Goal: Use online tool/utility: Utilize a website feature to perform a specific function

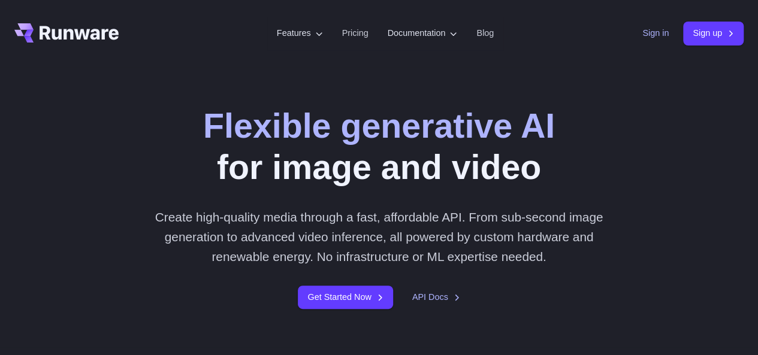
click at [657, 34] on link "Sign in" at bounding box center [655, 33] width 26 height 14
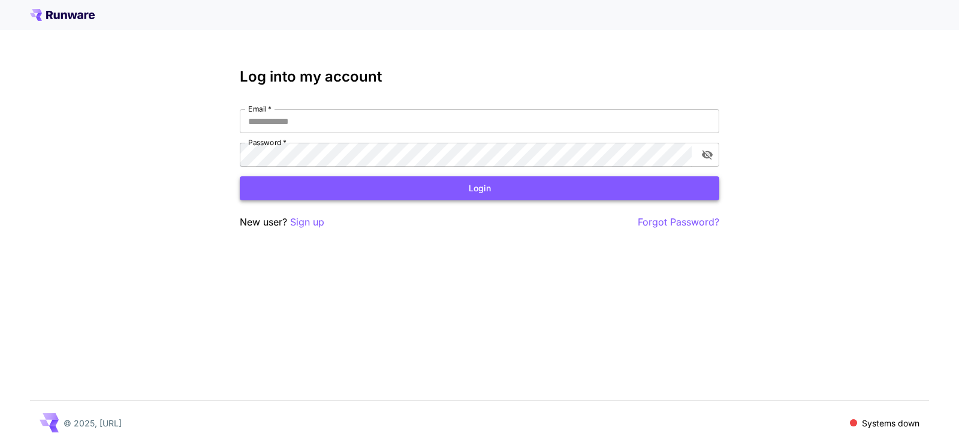
type input "**********"
click at [405, 184] on button "Login" at bounding box center [479, 188] width 479 height 25
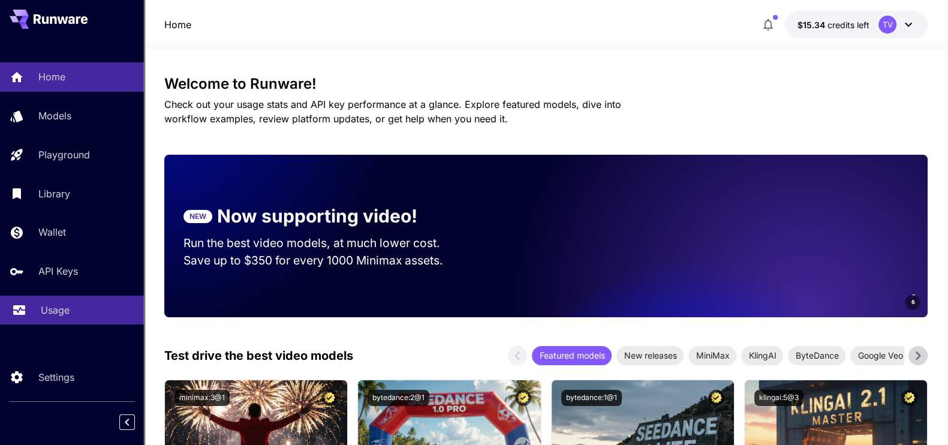
click at [28, 309] on link "Usage" at bounding box center [72, 309] width 144 height 29
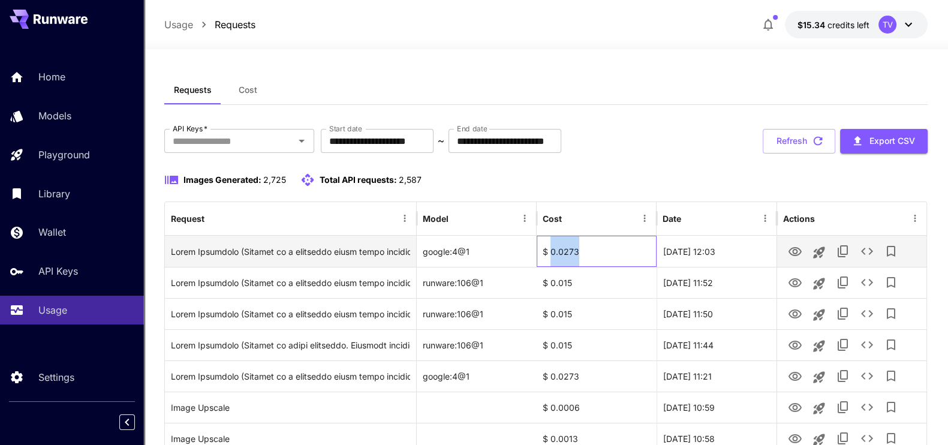
drag, startPoint x: 549, startPoint y: 249, endPoint x: 594, endPoint y: 247, distance: 45.0
click at [594, 247] on div "$ 0.0273" at bounding box center [596, 251] width 120 height 31
drag, startPoint x: 545, startPoint y: 255, endPoint x: 593, endPoint y: 249, distance: 48.9
click at [593, 249] on div "$ 0.0273" at bounding box center [596, 251] width 120 height 31
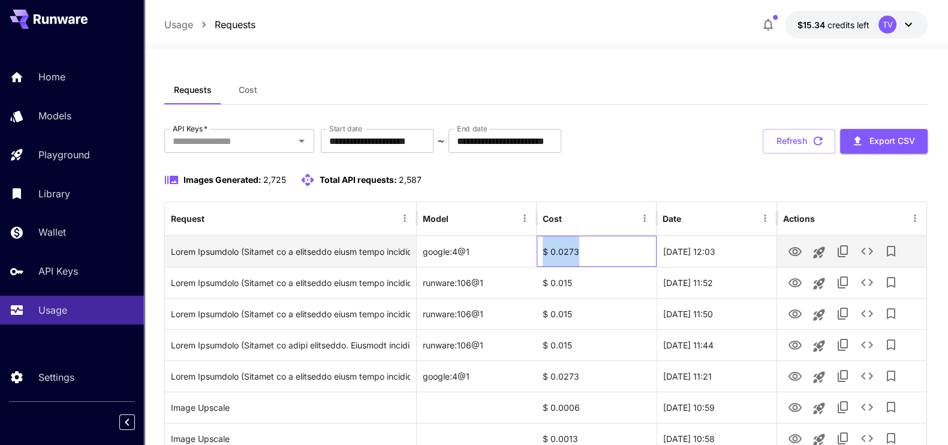
click at [593, 249] on div "$ 0.0273" at bounding box center [596, 251] width 120 height 31
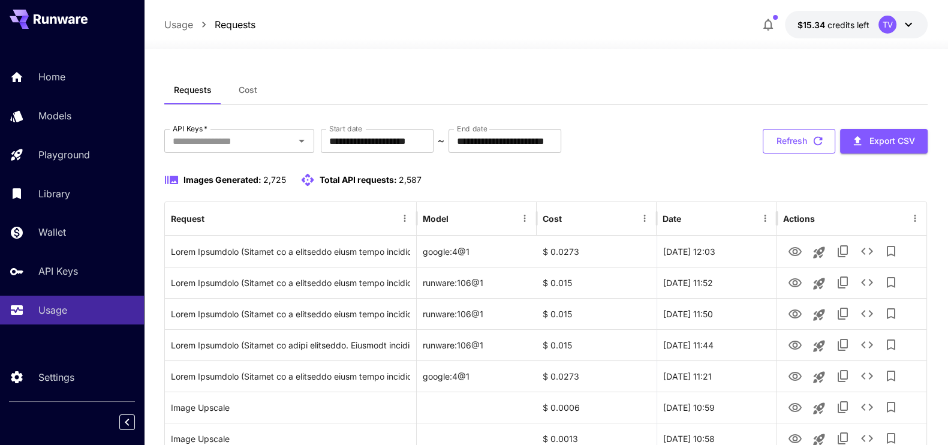
click at [803, 140] on button "Refresh" at bounding box center [798, 141] width 73 height 25
click at [411, 145] on input "**********" at bounding box center [377, 141] width 113 height 24
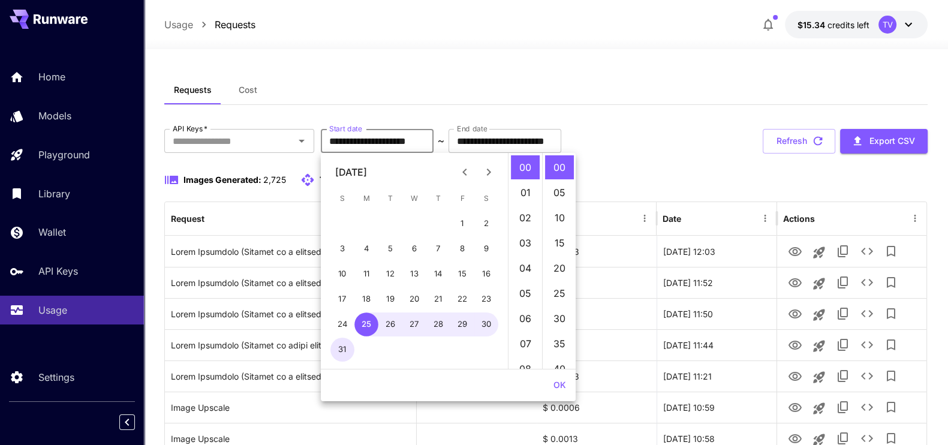
click at [342, 346] on button "31" at bounding box center [342, 349] width 24 height 24
type input "**********"
click at [560, 385] on button "OK" at bounding box center [559, 385] width 22 height 22
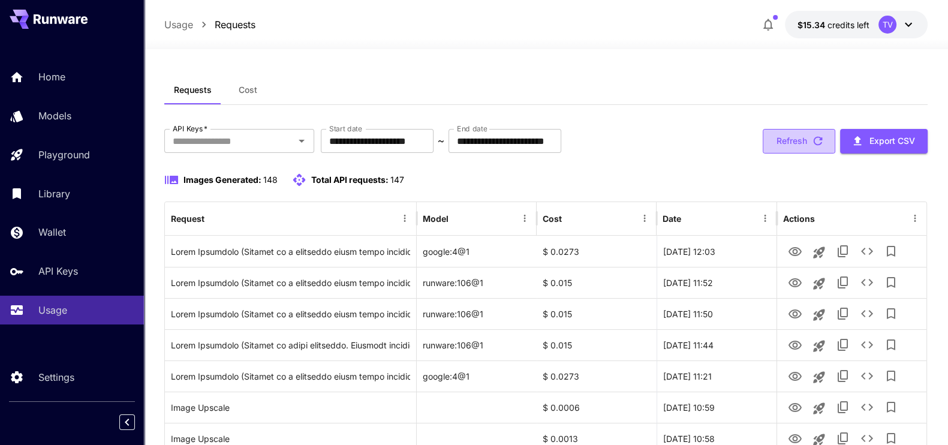
click at [790, 140] on button "Refresh" at bounding box center [798, 141] width 73 height 25
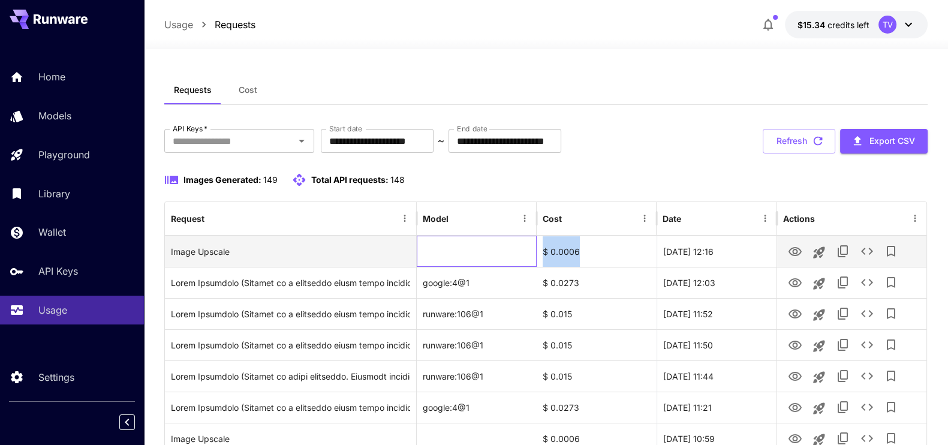
drag, startPoint x: 535, startPoint y: 252, endPoint x: 614, endPoint y: 252, distance: 78.5
click at [614, 252] on div "Image Upscale $ 0.0006 01 Sep, 2025 12:16" at bounding box center [546, 251] width 762 height 31
click at [614, 252] on div "$ 0.0006" at bounding box center [596, 251] width 120 height 31
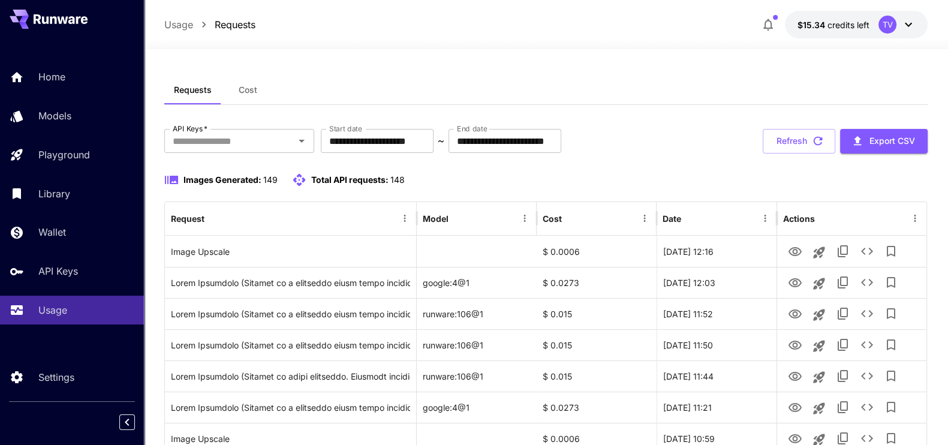
click at [695, 173] on div "Images Generated: 149 Total API requests: 148" at bounding box center [546, 180] width 764 height 14
click at [29, 308] on link "Usage" at bounding box center [72, 309] width 144 height 29
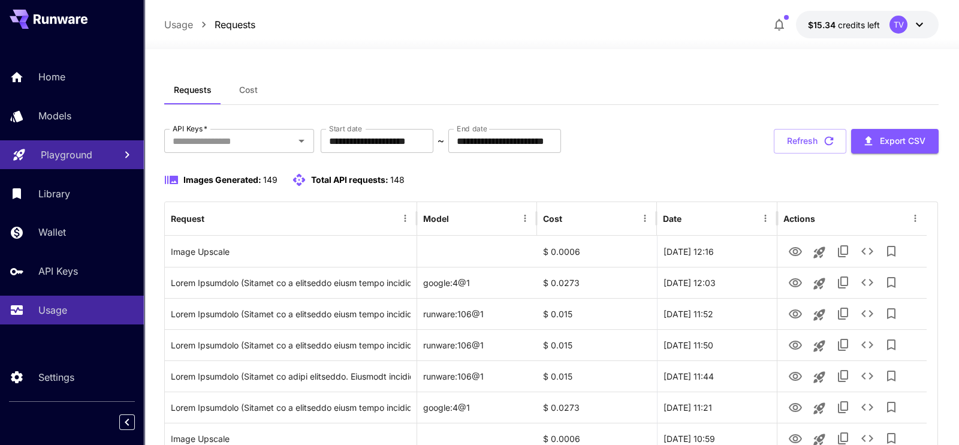
click at [49, 151] on p "Playground" at bounding box center [67, 154] width 52 height 14
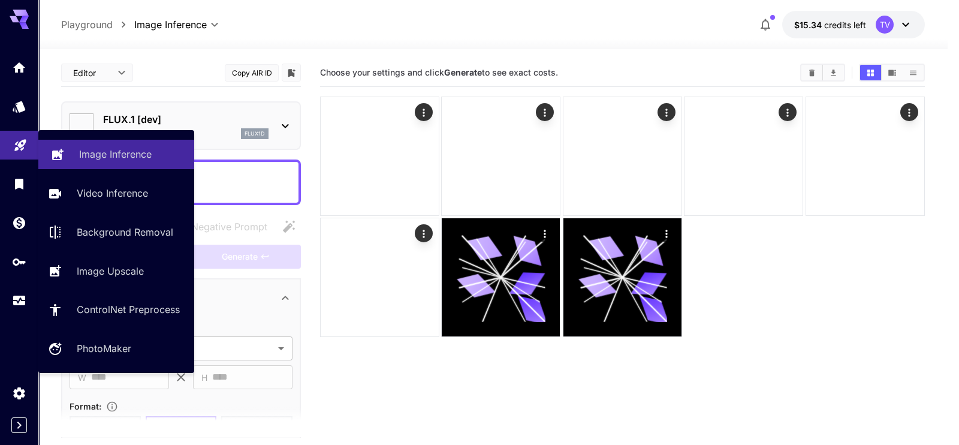
type input "**********"
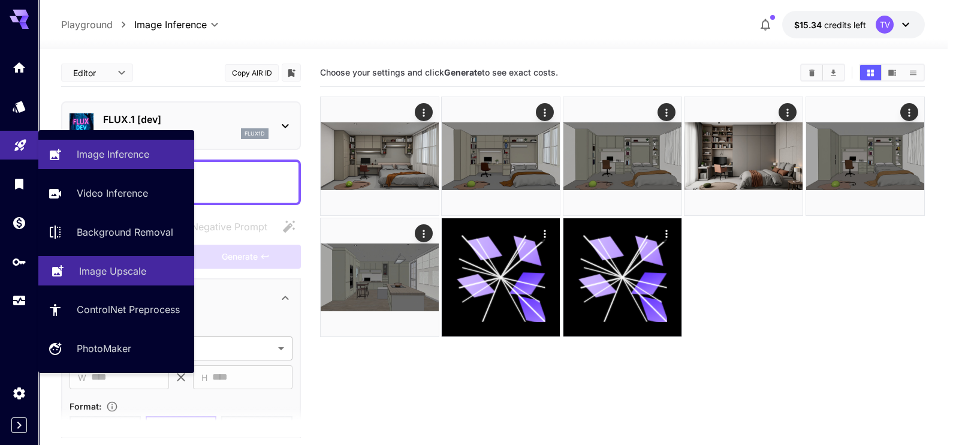
click at [117, 266] on p "Image Upscale" at bounding box center [112, 271] width 67 height 14
type input "**********"
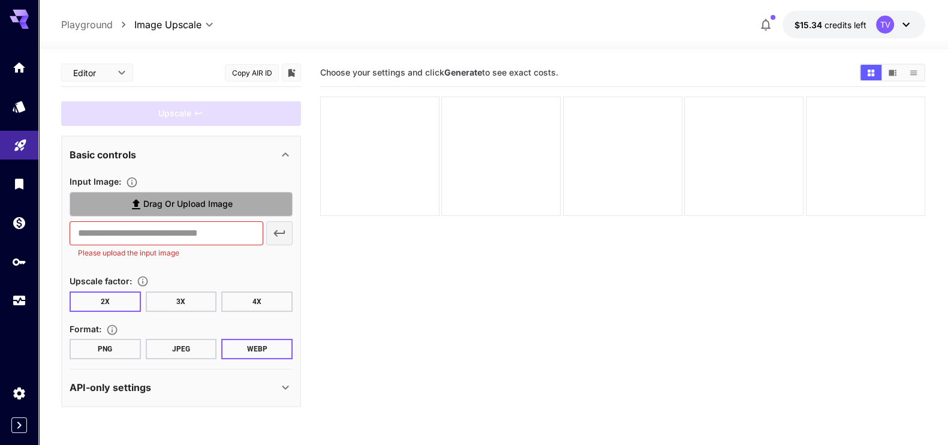
click at [194, 208] on span "Drag or upload image" at bounding box center [187, 204] width 89 height 15
click at [0, 0] on input "Drag or upload image" at bounding box center [0, 0] width 0 height 0
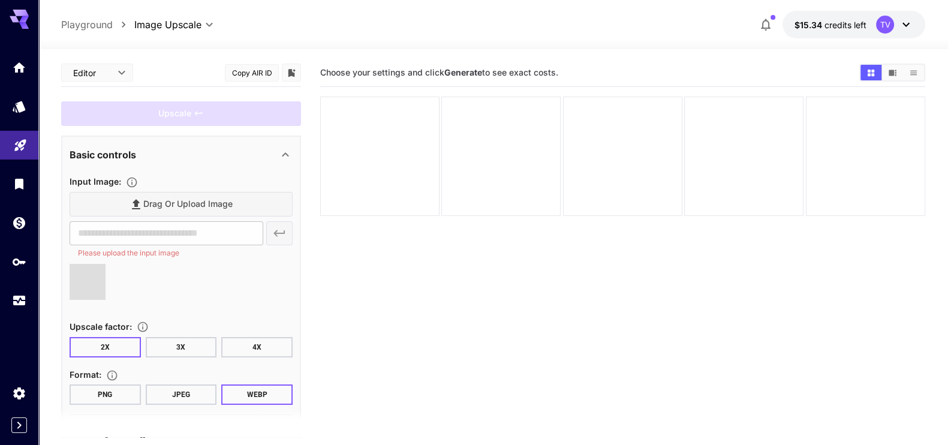
type input "**********"
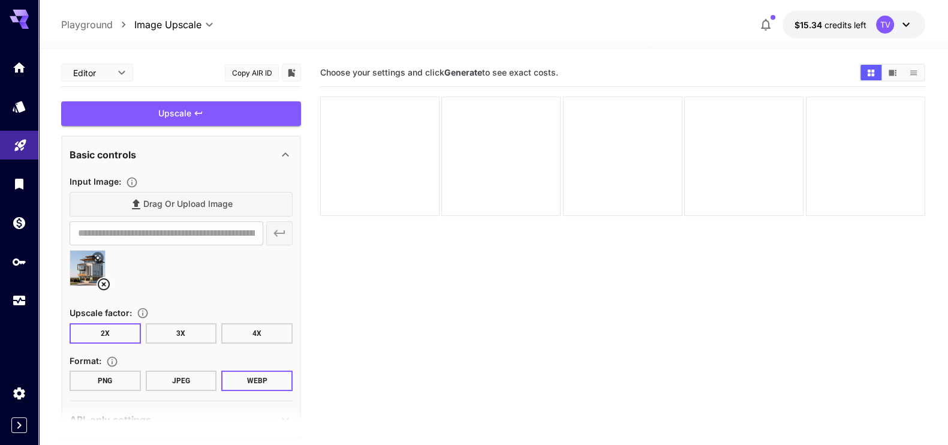
click at [113, 76] on body "**********" at bounding box center [474, 269] width 948 height 539
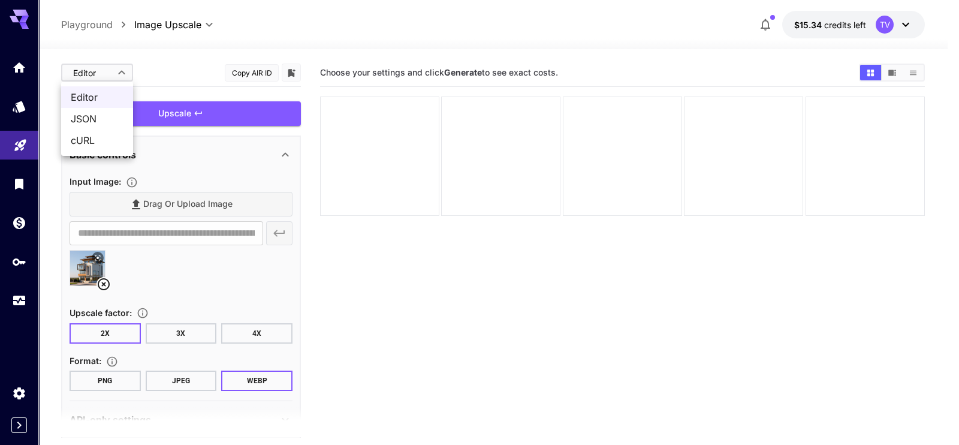
click at [90, 125] on span "JSON" at bounding box center [97, 118] width 53 height 14
type input "****"
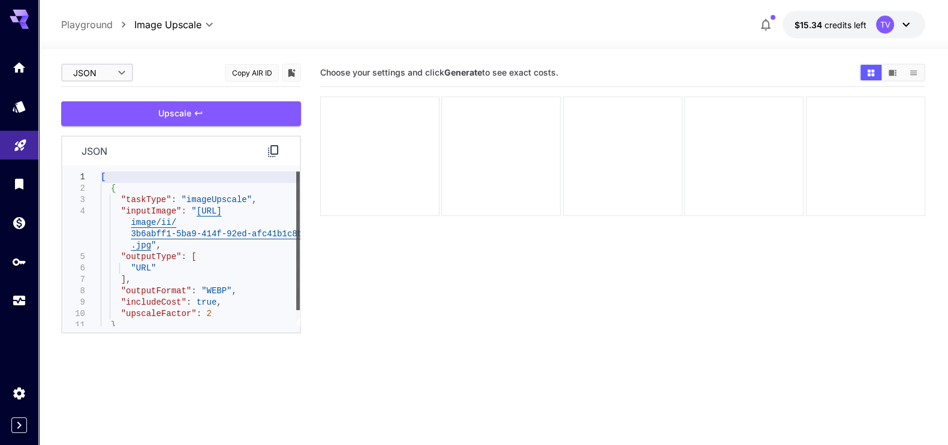
click at [300, 203] on div at bounding box center [298, 240] width 4 height 138
click at [401, 322] on section "Choose your settings and click Generate to see exact costs." at bounding box center [622, 281] width 605 height 445
click at [11, 298] on link at bounding box center [19, 300] width 38 height 29
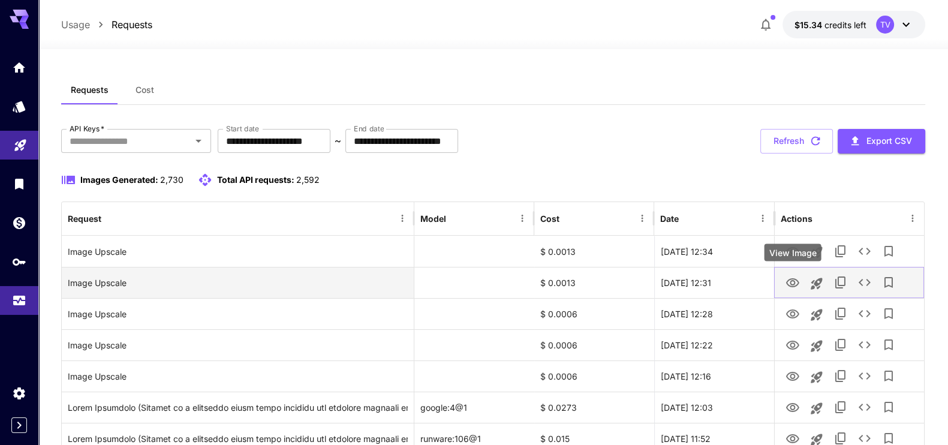
click at [791, 280] on icon "View Image" at bounding box center [792, 282] width 13 height 9
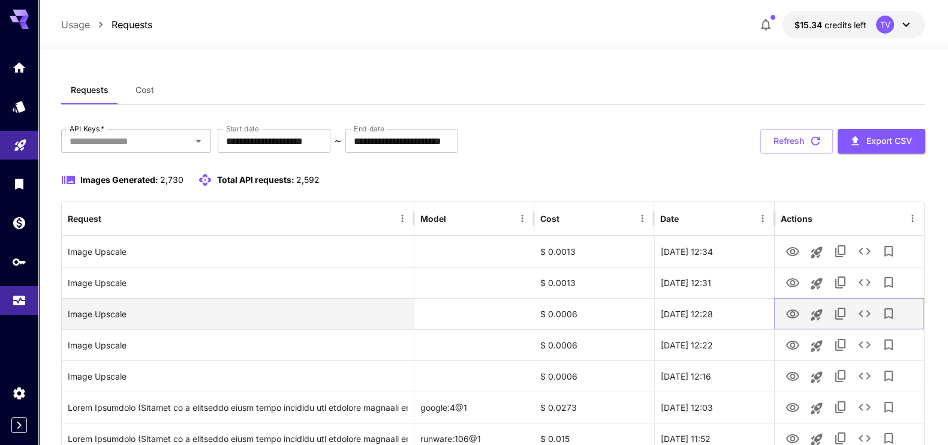
click at [790, 313] on icon "View Image" at bounding box center [792, 313] width 13 height 9
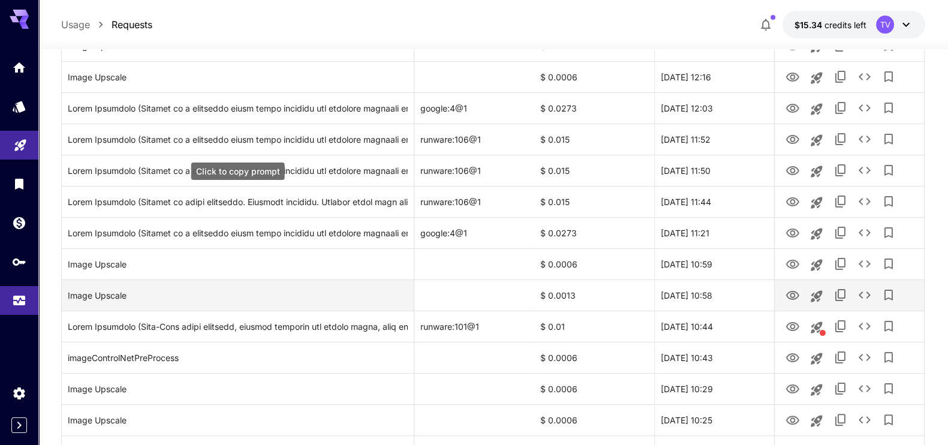
scroll to position [149, 0]
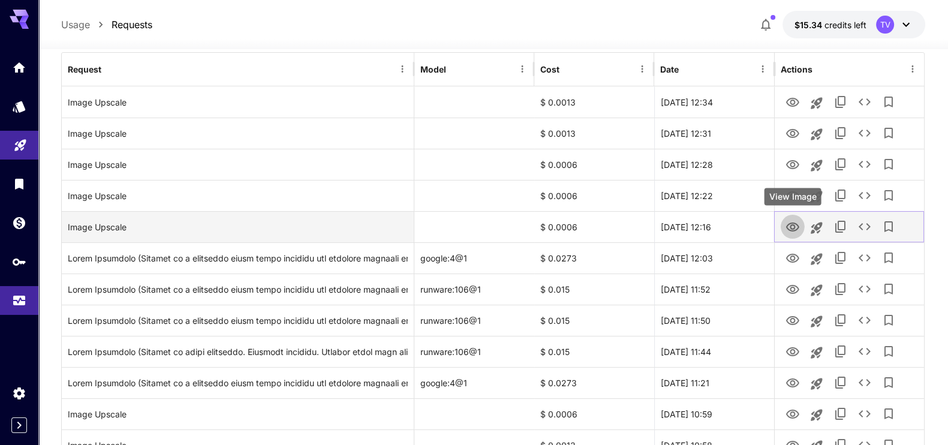
click at [794, 230] on icon "View Image" at bounding box center [792, 227] width 14 height 14
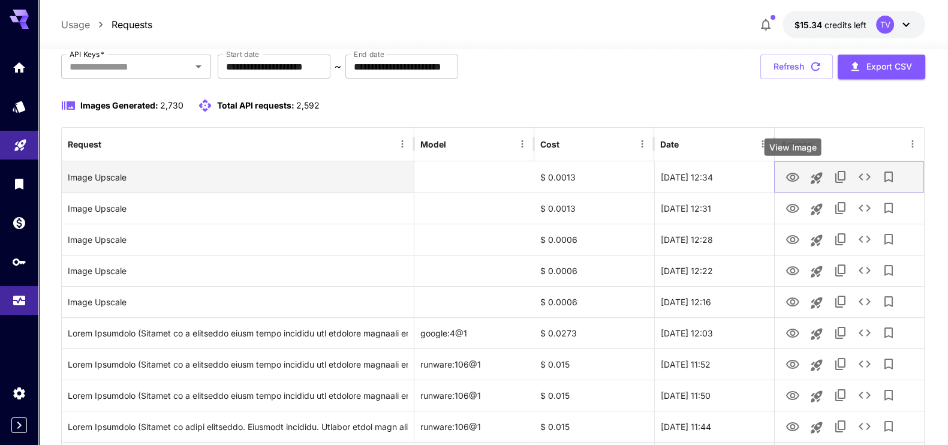
click at [789, 178] on icon "View Image" at bounding box center [792, 177] width 14 height 14
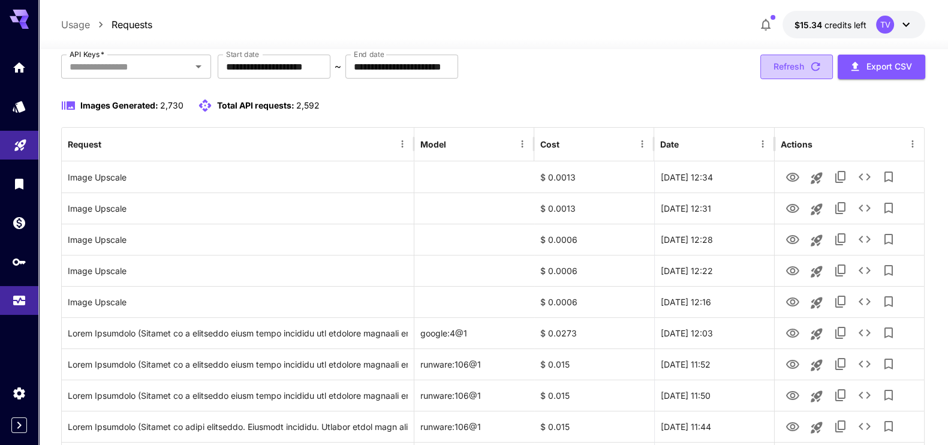
click at [811, 71] on icon "button" at bounding box center [814, 66] width 13 height 13
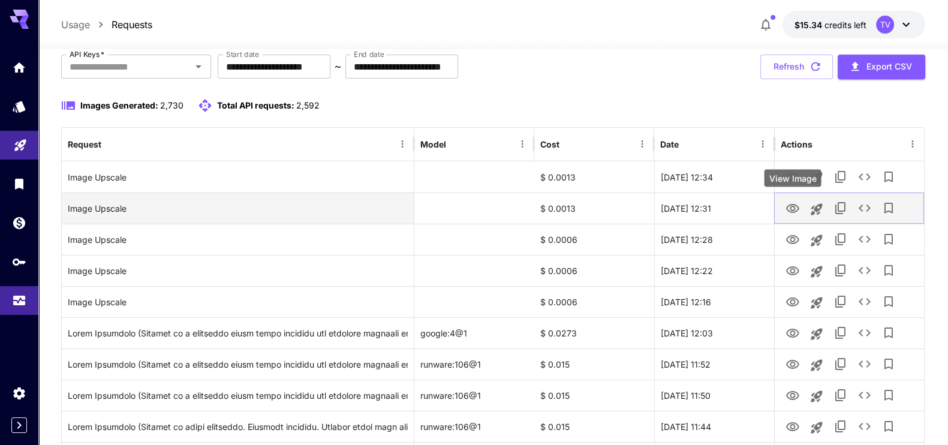
click at [794, 206] on icon "View Image" at bounding box center [792, 208] width 13 height 9
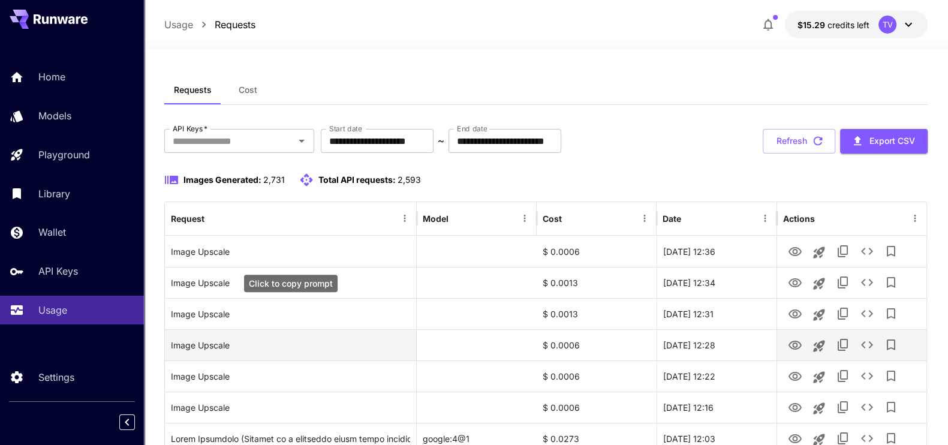
scroll to position [74, 0]
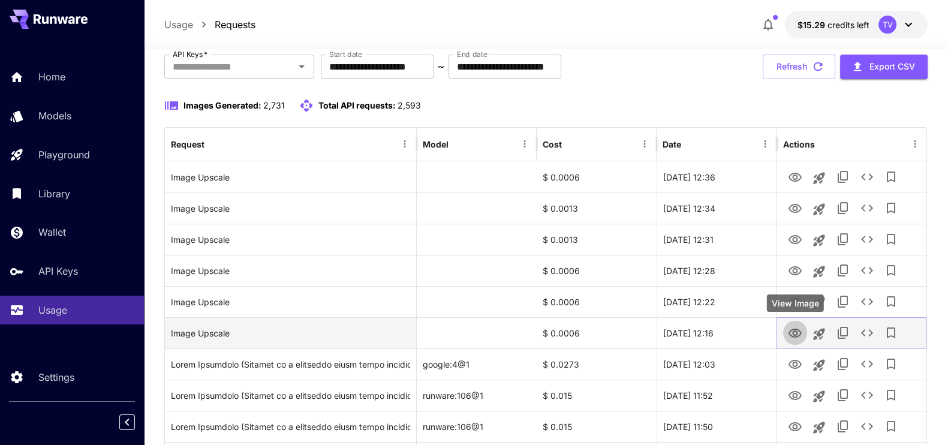
click at [801, 333] on icon "View Image" at bounding box center [795, 333] width 14 height 14
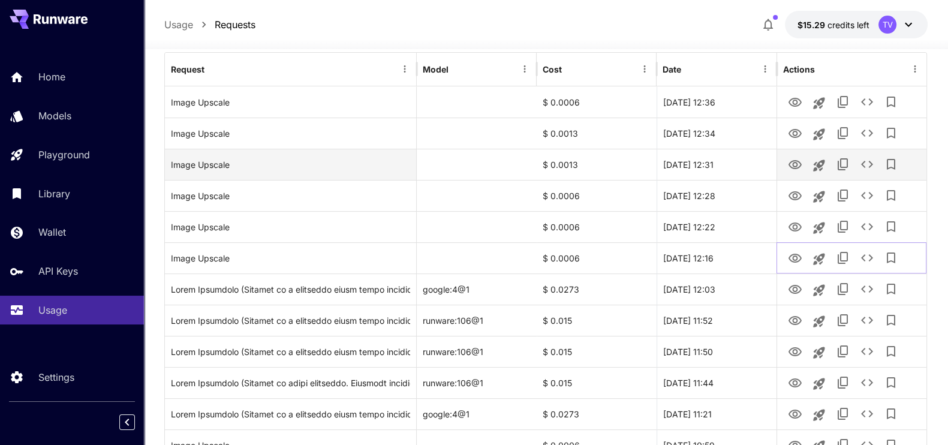
scroll to position [225, 0]
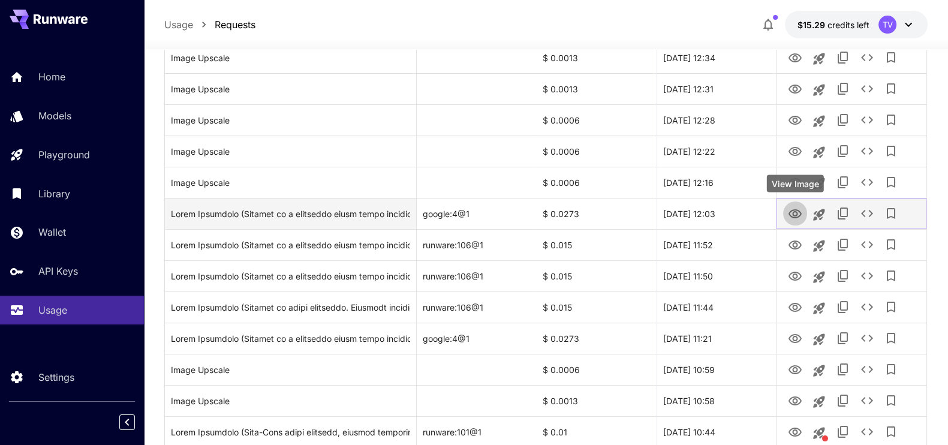
click at [796, 214] on icon "View Image" at bounding box center [794, 213] width 13 height 9
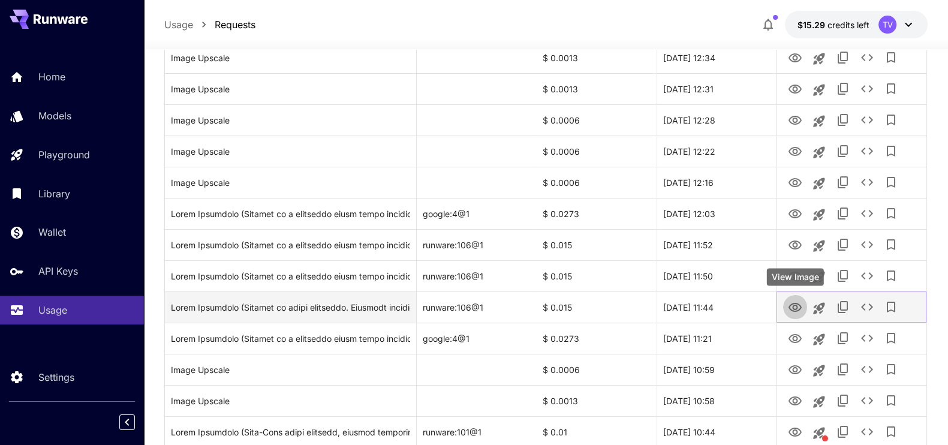
click at [794, 307] on icon "View Image" at bounding box center [795, 307] width 14 height 14
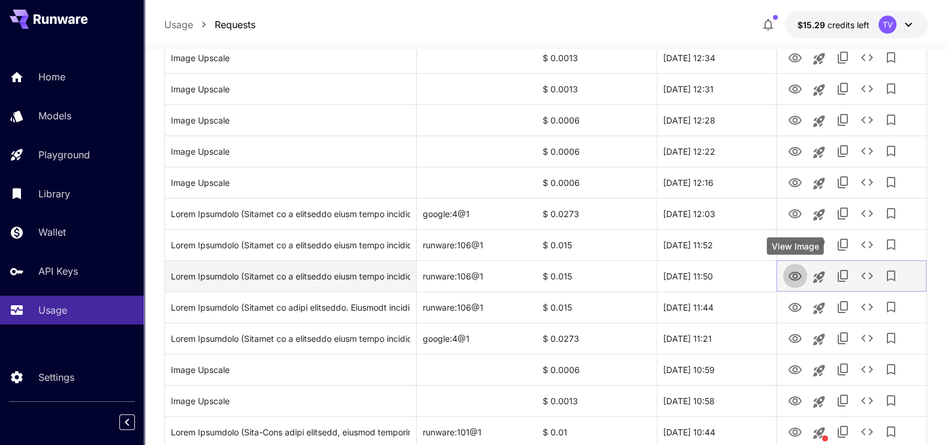
click at [794, 278] on icon "View Image" at bounding box center [795, 276] width 14 height 14
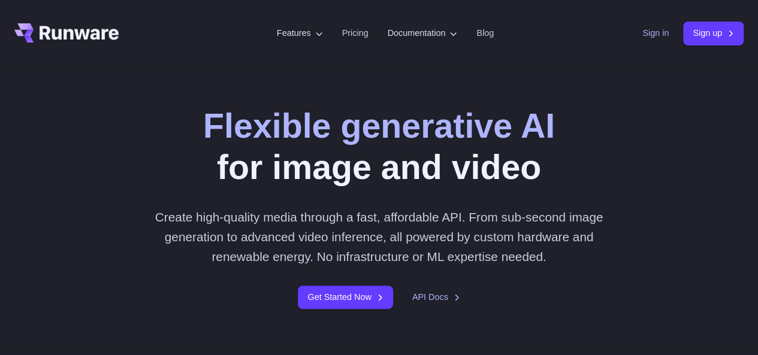
click at [651, 32] on link "Sign in" at bounding box center [655, 33] width 26 height 14
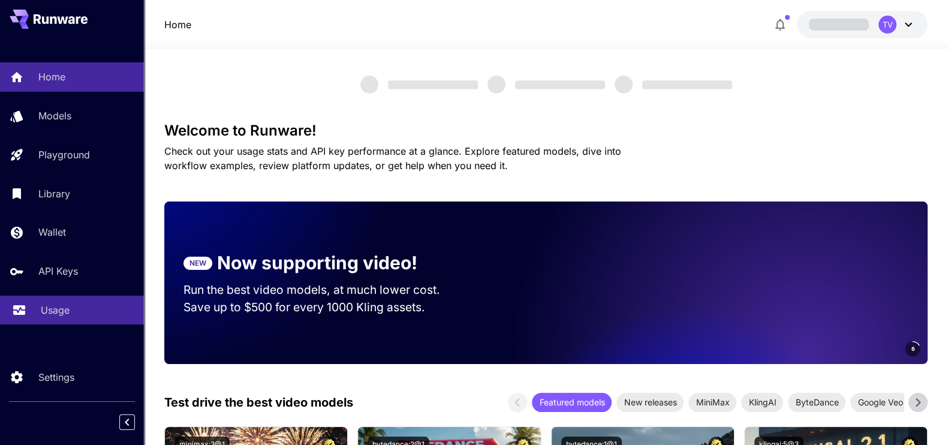
click at [30, 309] on link "Usage" at bounding box center [72, 309] width 144 height 29
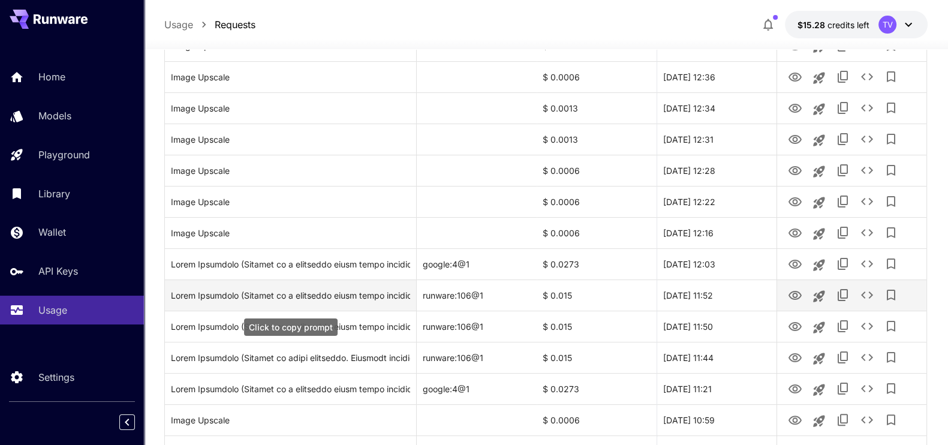
scroll to position [149, 0]
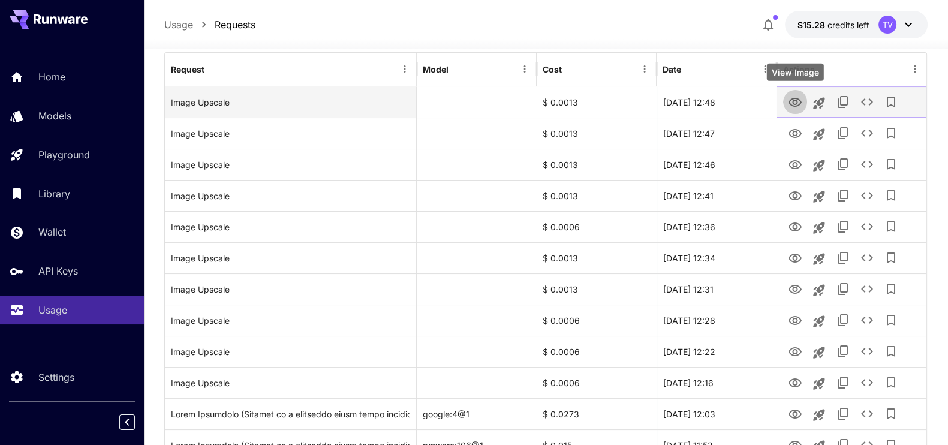
click at [796, 96] on icon "View Image" at bounding box center [795, 102] width 14 height 14
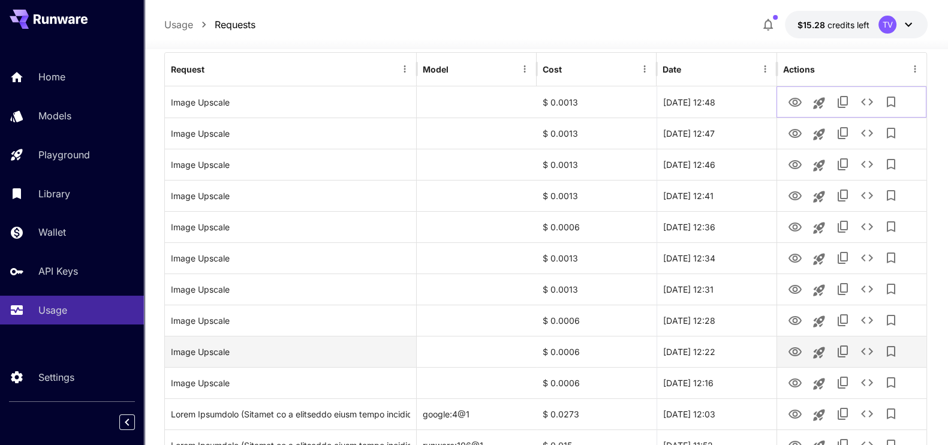
scroll to position [449, 0]
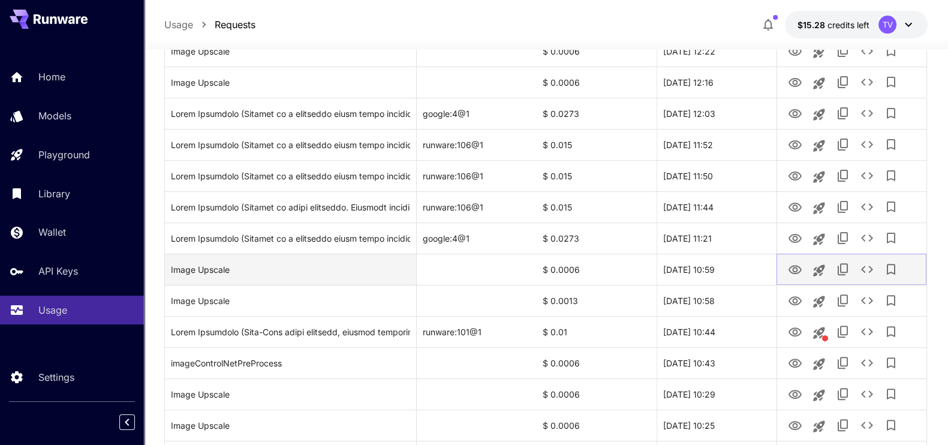
click at [791, 267] on icon "View Image" at bounding box center [795, 270] width 14 height 14
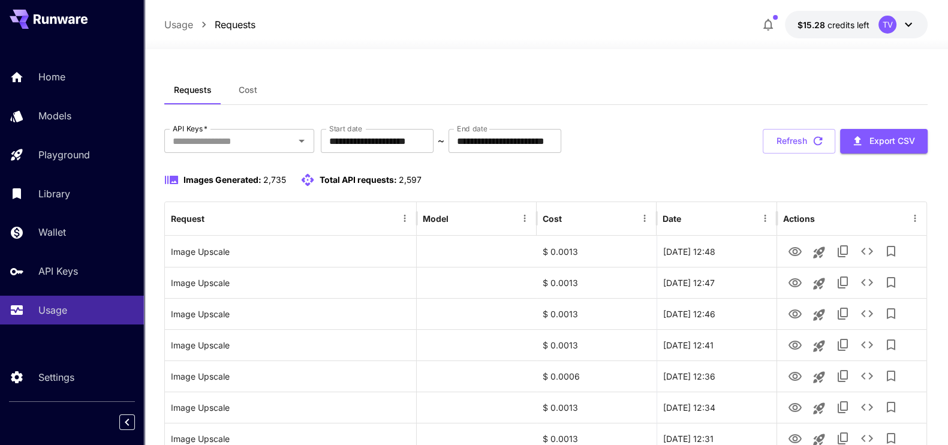
scroll to position [74, 0]
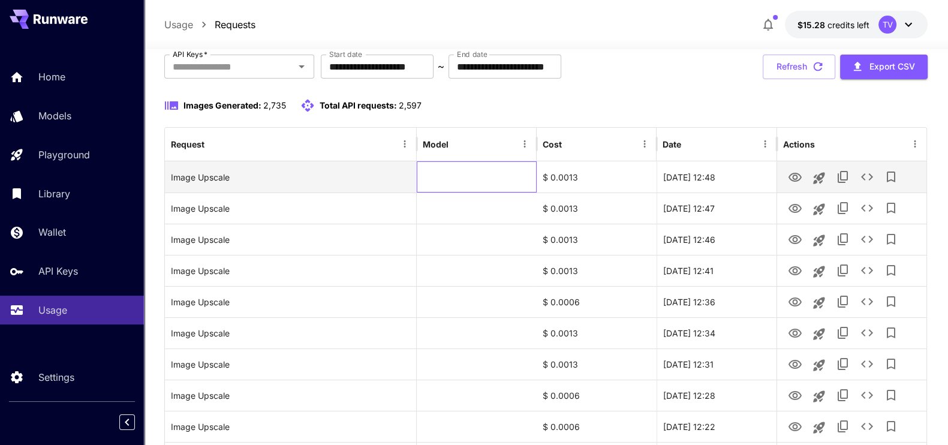
click at [478, 161] on div at bounding box center [477, 176] width 120 height 31
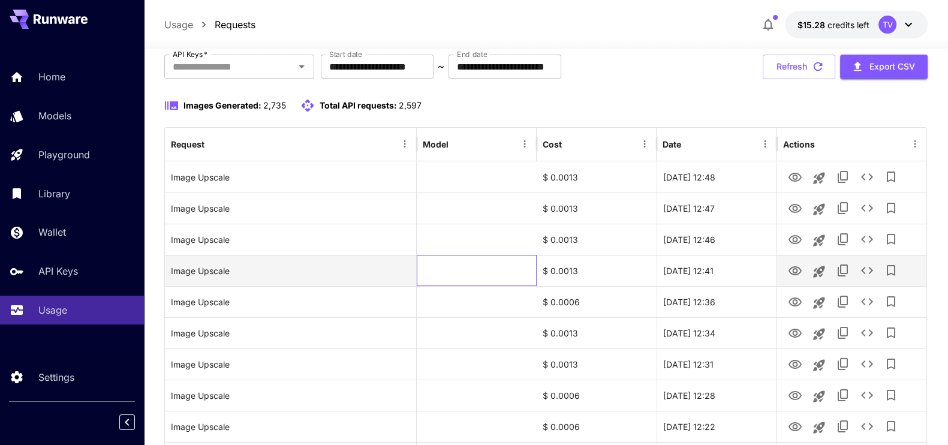
click at [420, 270] on div at bounding box center [477, 270] width 120 height 31
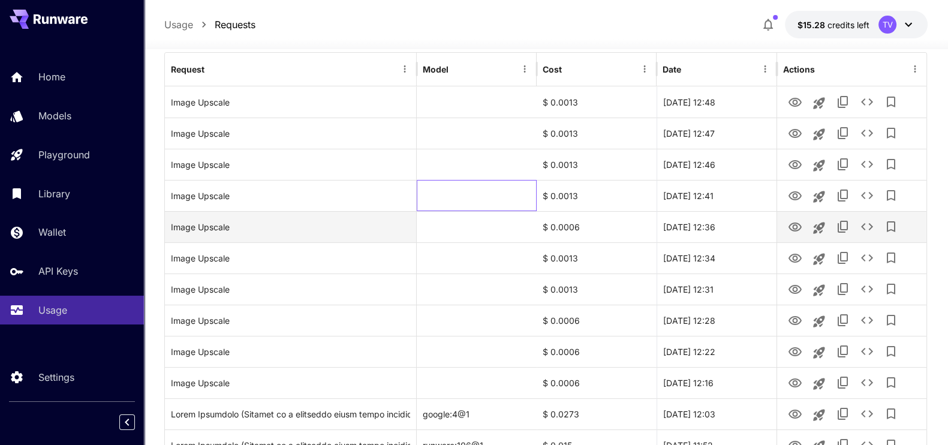
scroll to position [225, 0]
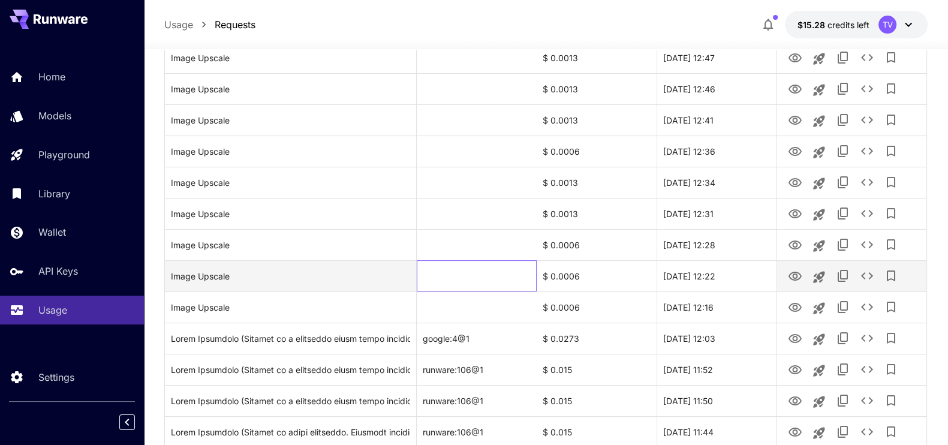
click at [461, 271] on div at bounding box center [477, 275] width 120 height 31
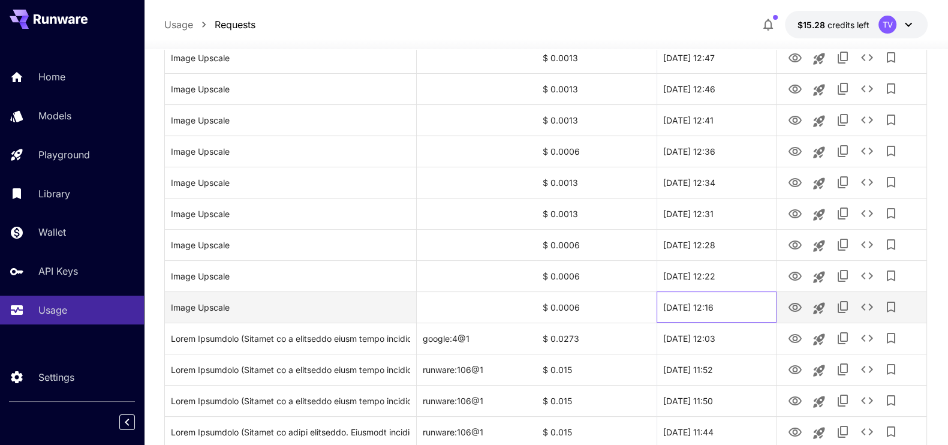
click at [731, 313] on div "[DATE] 12:16" at bounding box center [716, 306] width 120 height 31
click at [588, 310] on div "$ 0.0006" at bounding box center [596, 306] width 120 height 31
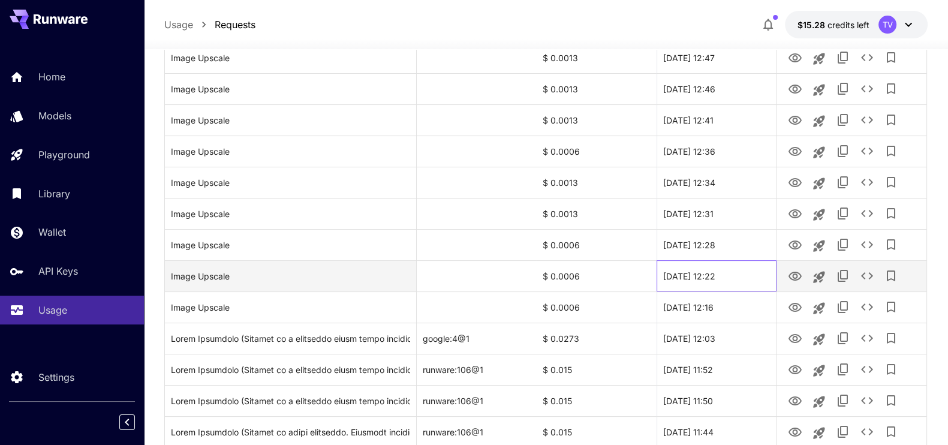
click at [729, 279] on div "[DATE] 12:22" at bounding box center [716, 275] width 120 height 31
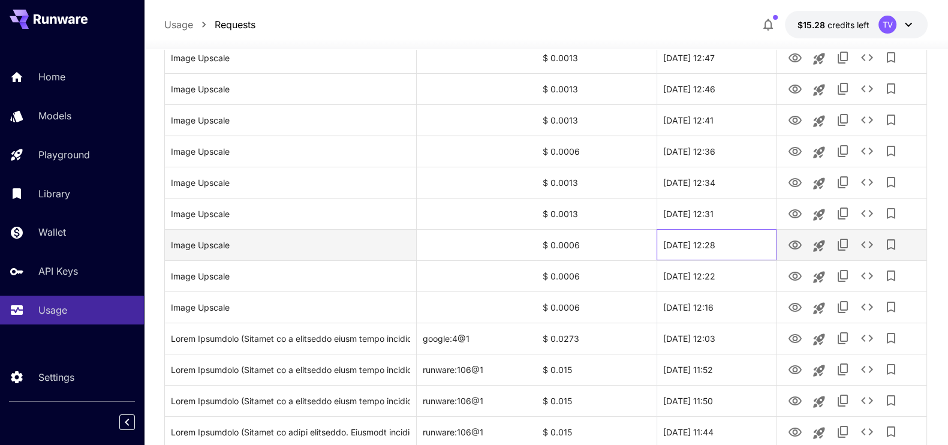
click at [735, 249] on div "[DATE] 12:28" at bounding box center [716, 244] width 120 height 31
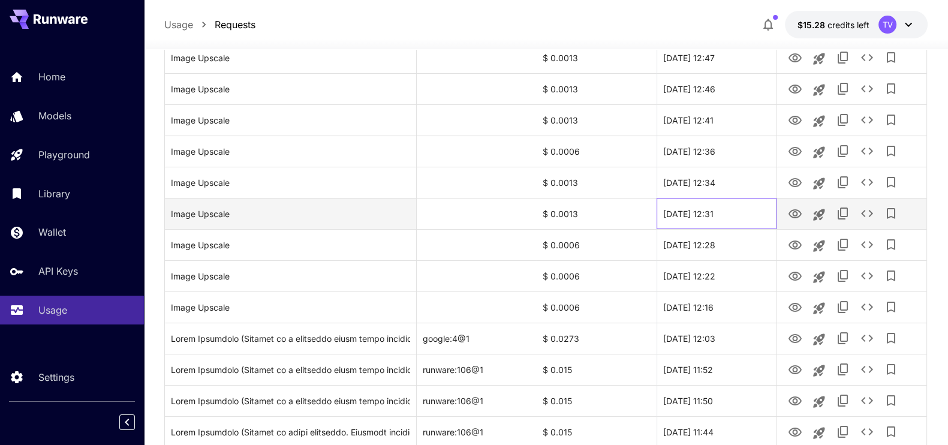
click at [741, 215] on div "[DATE] 12:31" at bounding box center [716, 213] width 120 height 31
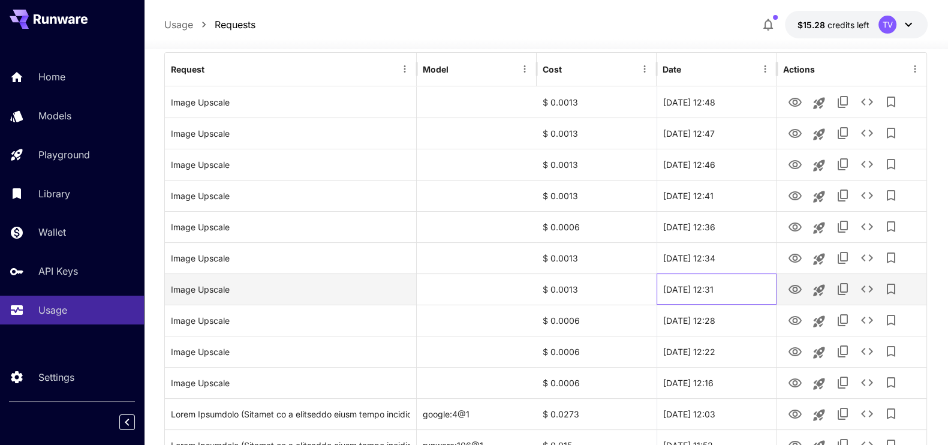
scroll to position [74, 0]
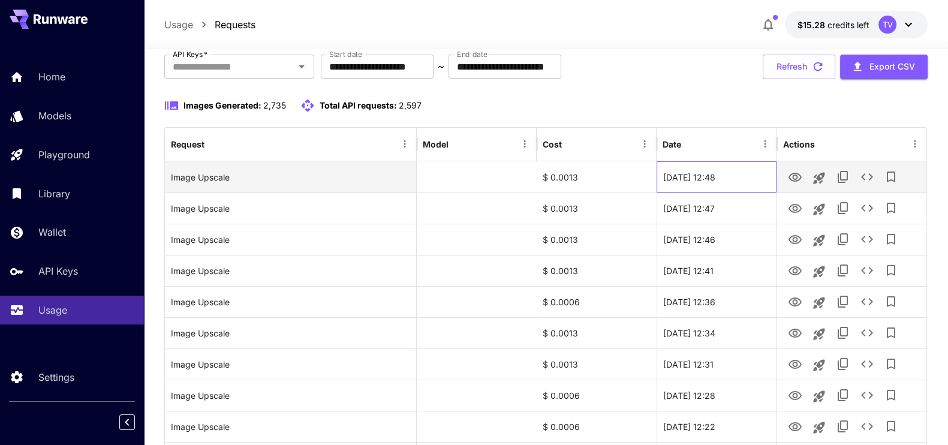
click at [744, 181] on div "[DATE] 12:48" at bounding box center [716, 176] width 120 height 31
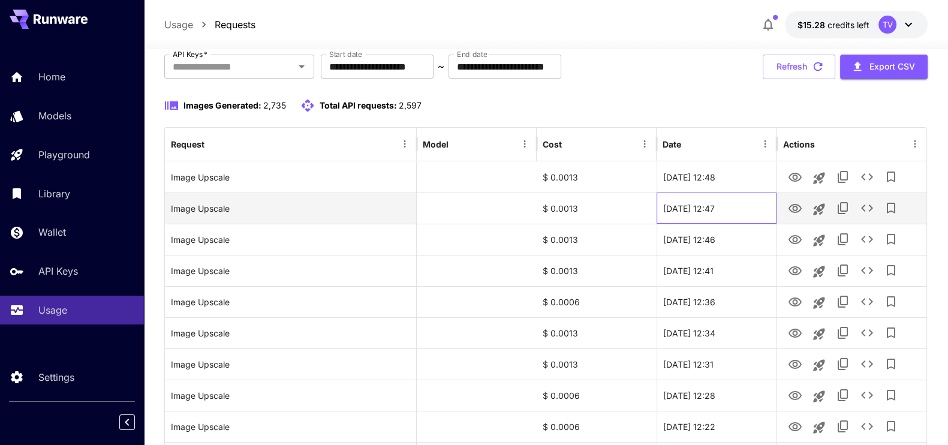
click at [740, 208] on div "[DATE] 12:47" at bounding box center [716, 207] width 120 height 31
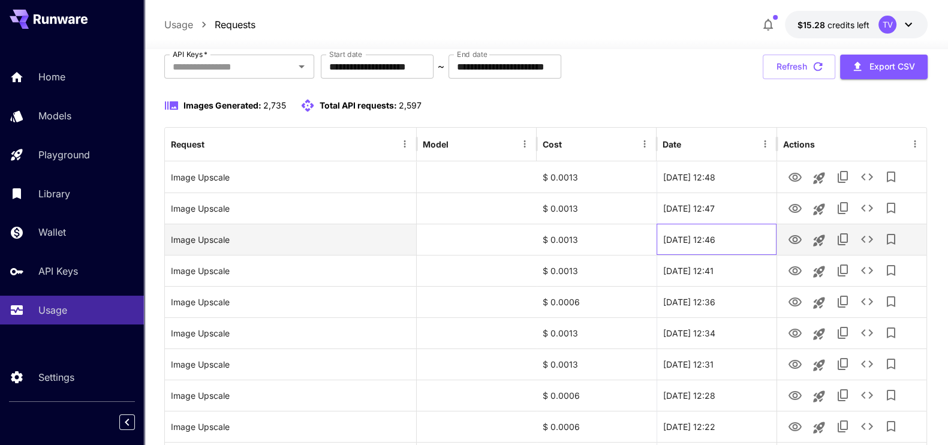
click at [749, 237] on div "[DATE] 12:46" at bounding box center [716, 239] width 120 height 31
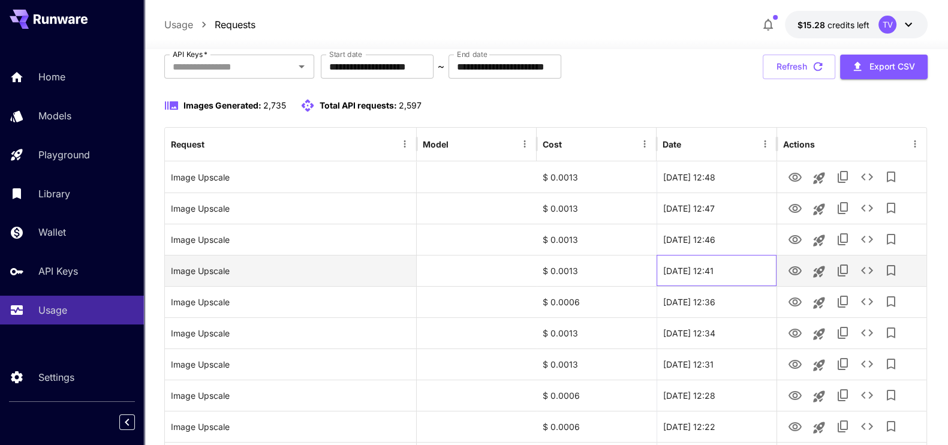
click at [746, 265] on div "[DATE] 12:41" at bounding box center [716, 270] width 120 height 31
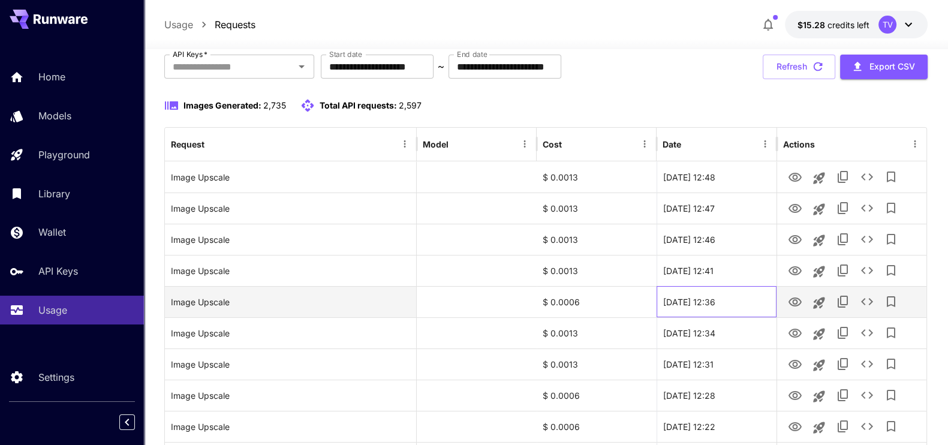
click at [740, 299] on div "[DATE] 12:36" at bounding box center [716, 301] width 120 height 31
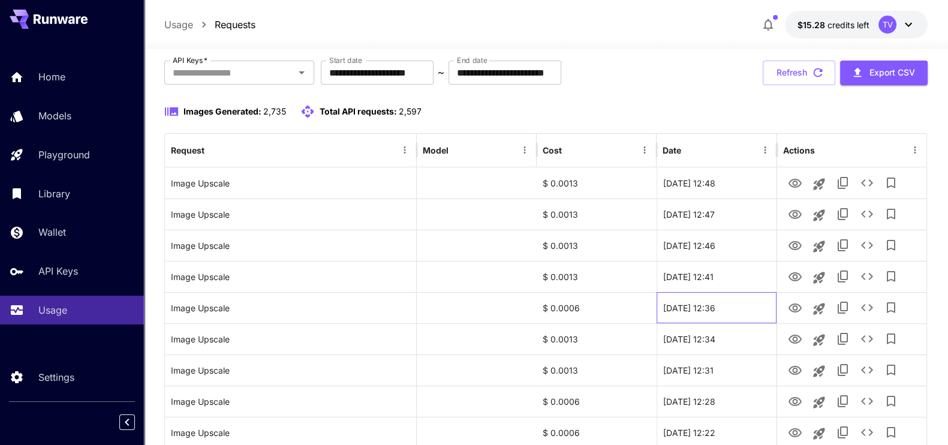
scroll to position [0, 0]
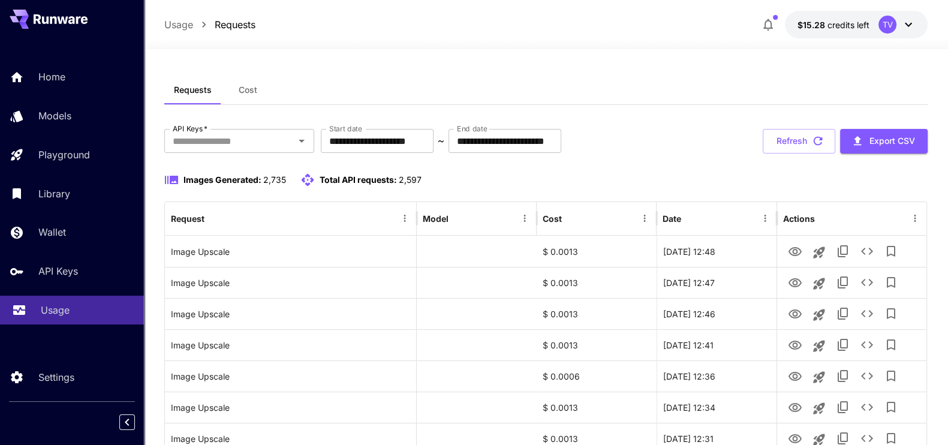
click at [49, 304] on p "Usage" at bounding box center [55, 310] width 29 height 14
click at [785, 139] on button "Refresh" at bounding box center [798, 141] width 73 height 25
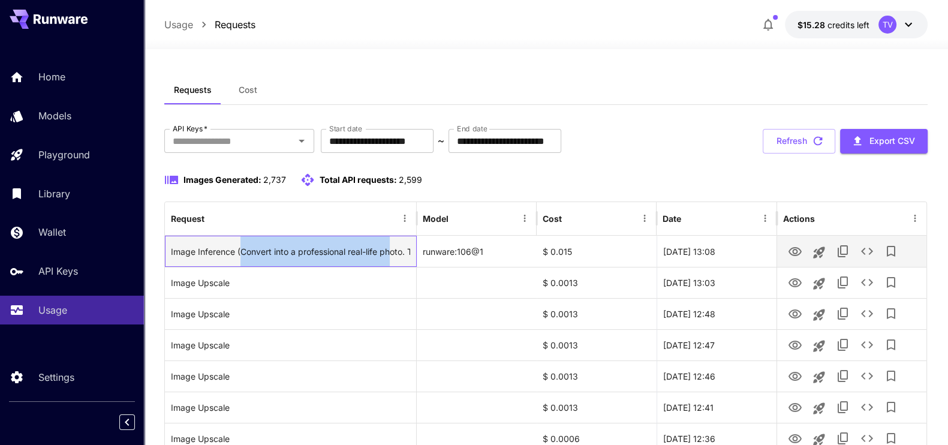
drag, startPoint x: 240, startPoint y: 251, endPoint x: 390, endPoint y: 253, distance: 149.8
click at [390, 253] on div "Image Inference (Convert into a professional real-life photo. The surrounding s…" at bounding box center [291, 251] width 240 height 31
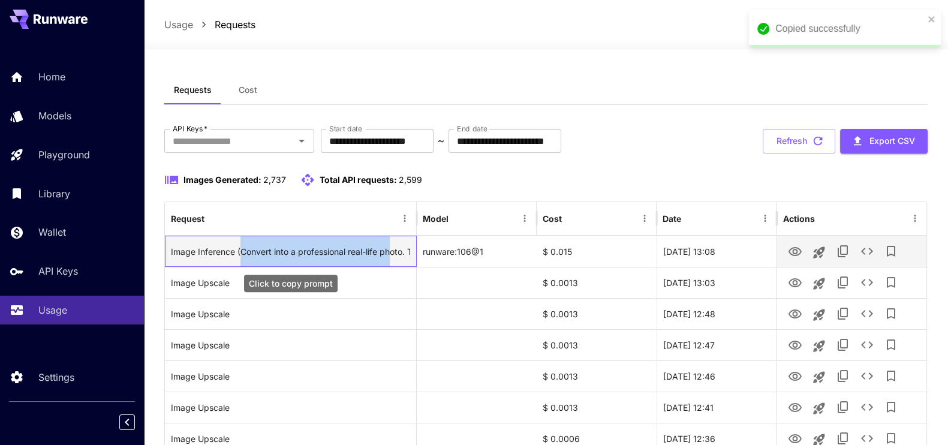
click at [390, 253] on div "Image Inference (Convert into a professional real-life photo. The surrounding s…" at bounding box center [291, 251] width 240 height 31
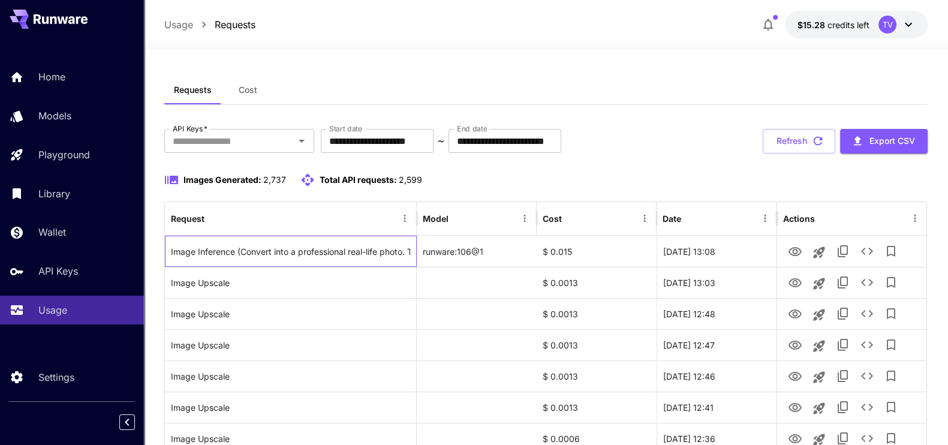
scroll to position [74, 0]
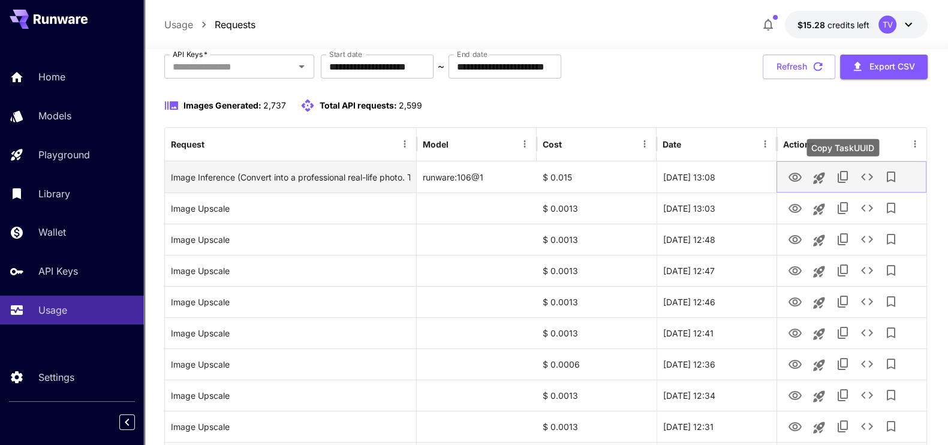
click at [843, 173] on icon "Copy TaskUUID" at bounding box center [842, 177] width 14 height 14
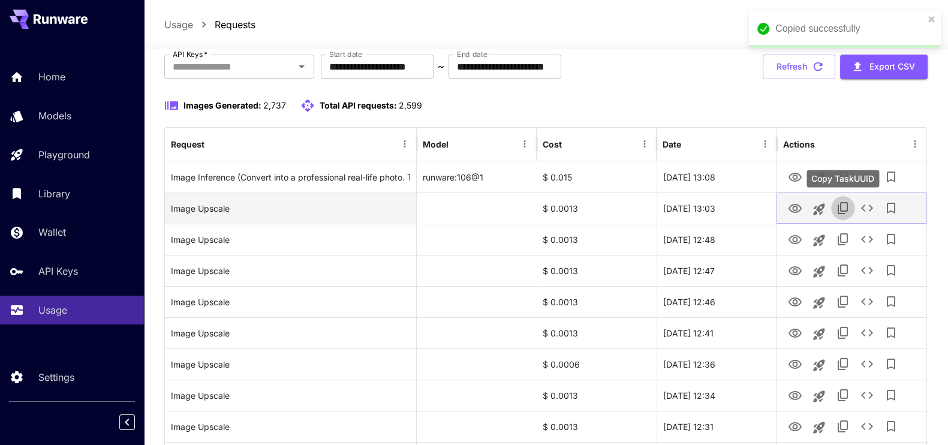
click at [845, 206] on icon "Copy TaskUUID" at bounding box center [842, 208] width 14 height 14
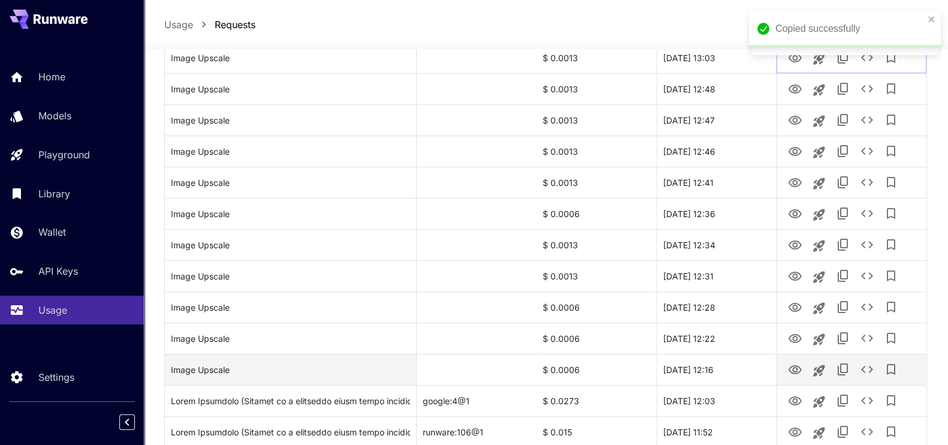
scroll to position [0, 0]
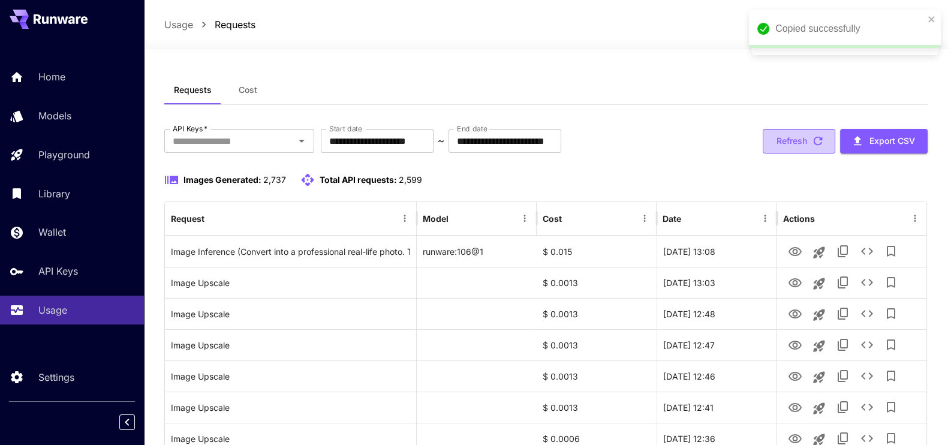
click at [806, 140] on button "Refresh" at bounding box center [798, 141] width 73 height 25
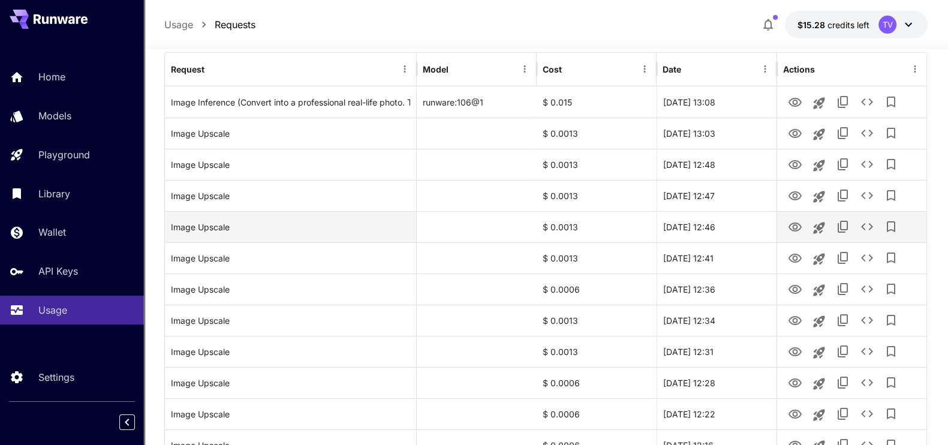
scroll to position [74, 0]
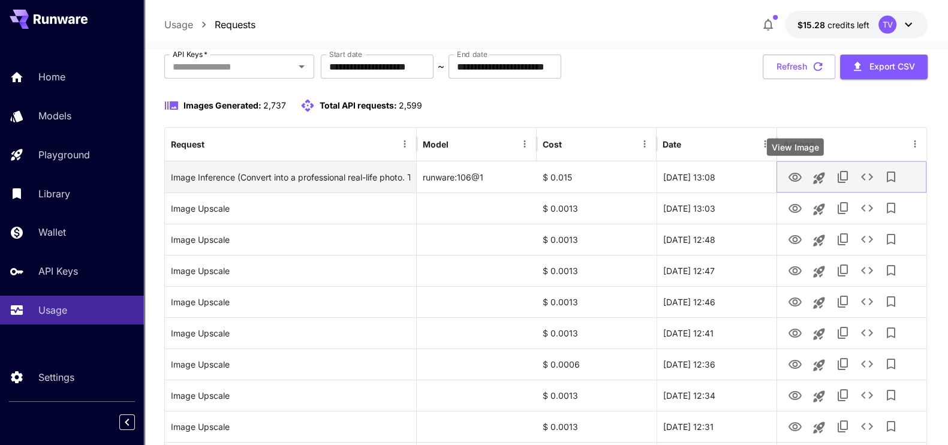
click at [792, 175] on icon "View Image" at bounding box center [794, 177] width 13 height 9
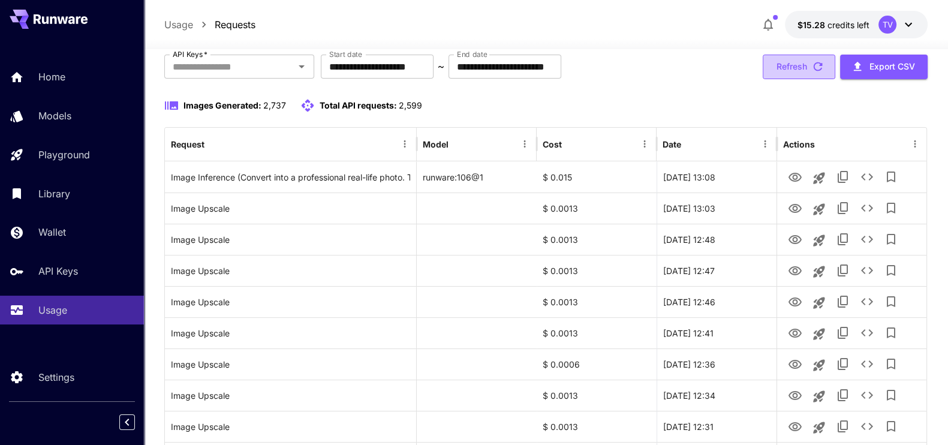
click at [803, 64] on button "Refresh" at bounding box center [798, 67] width 73 height 25
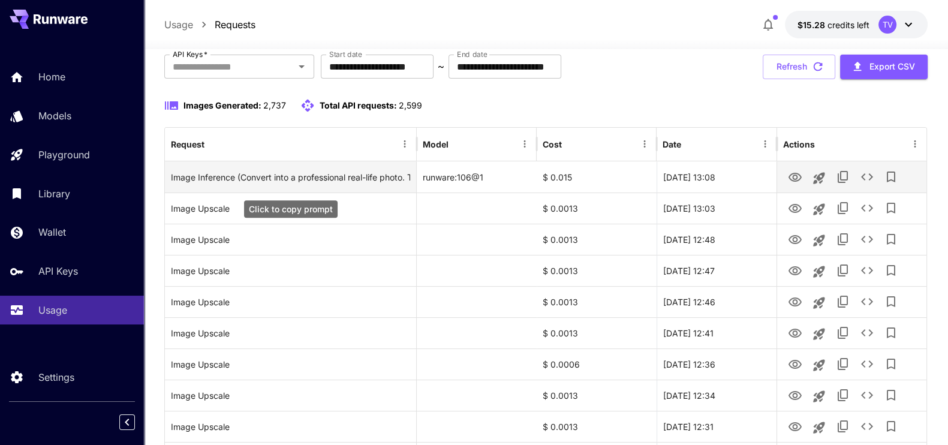
scroll to position [0, 0]
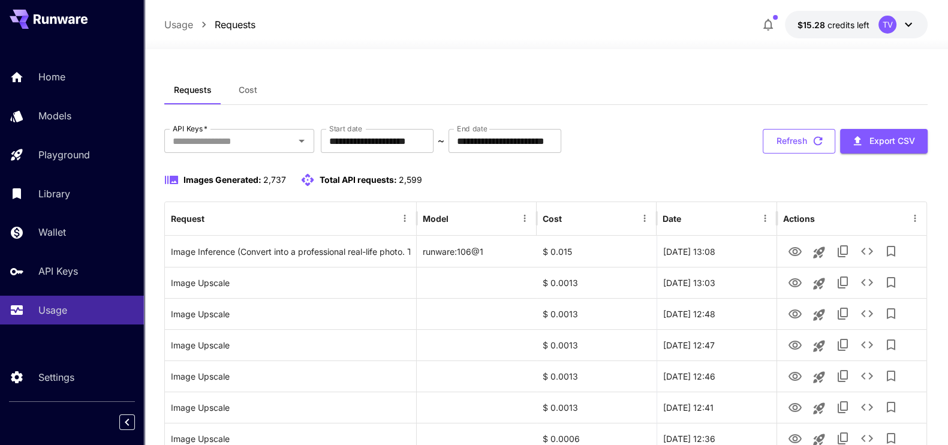
click at [792, 137] on button "Refresh" at bounding box center [798, 141] width 73 height 25
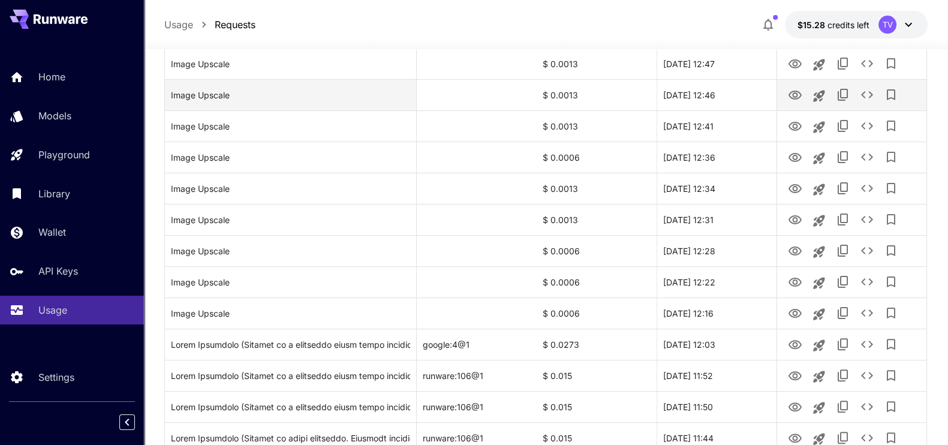
scroll to position [74, 0]
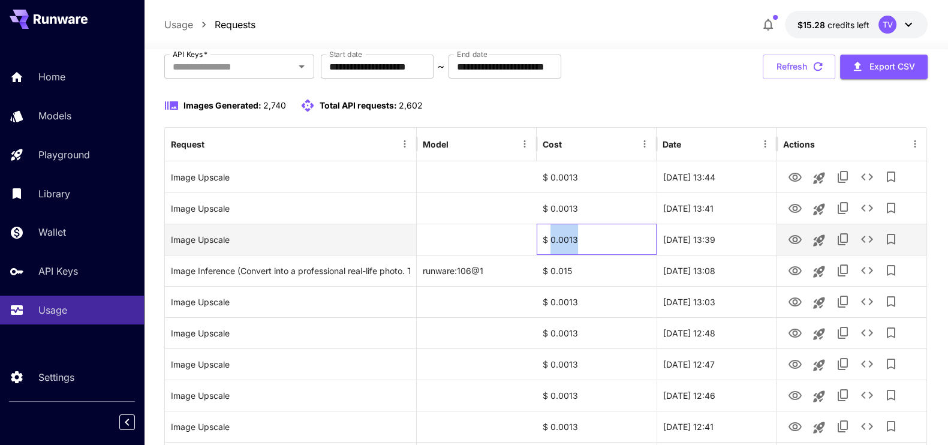
drag, startPoint x: 549, startPoint y: 231, endPoint x: 593, endPoint y: 232, distance: 43.8
click at [593, 232] on div "$ 0.0013" at bounding box center [596, 239] width 120 height 31
drag, startPoint x: 543, startPoint y: 237, endPoint x: 629, endPoint y: 240, distance: 85.7
click at [629, 240] on div "$ 0.0013" at bounding box center [596, 239] width 120 height 31
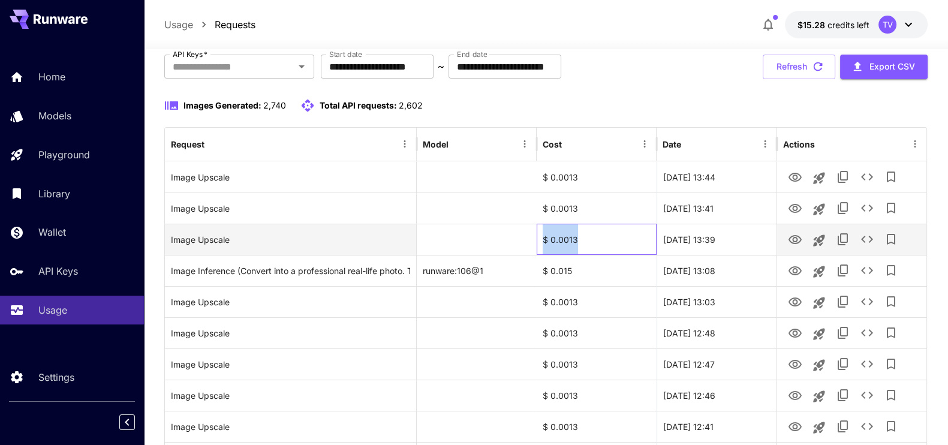
click at [629, 240] on div "$ 0.0013" at bounding box center [596, 239] width 120 height 31
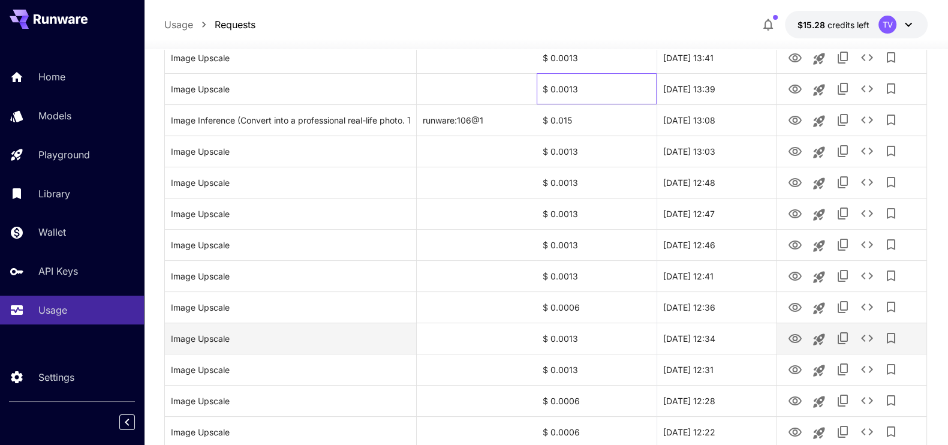
scroll to position [149, 0]
